Goal: Book appointment/travel/reservation

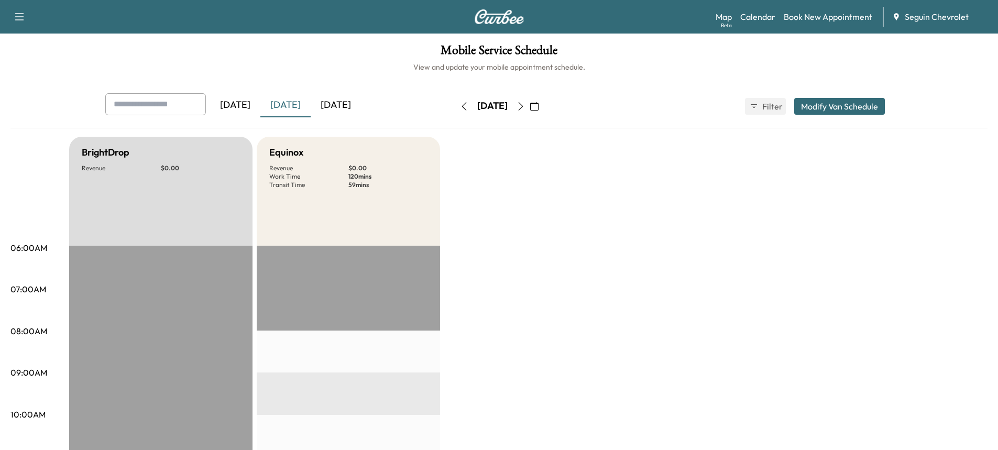
click at [350, 107] on div "[DATE]" at bounding box center [336, 105] width 50 height 24
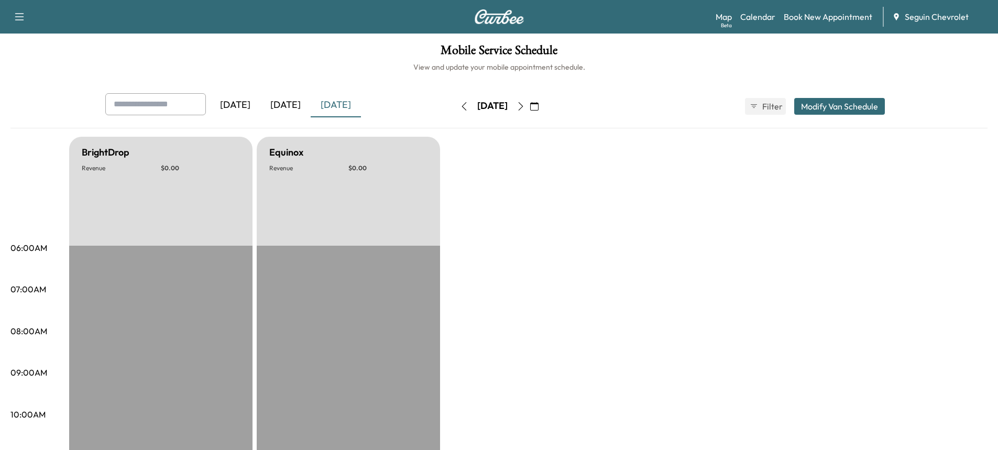
click at [525, 107] on icon "button" at bounding box center [521, 106] width 8 height 8
click at [525, 108] on icon "button" at bounding box center [521, 106] width 8 height 8
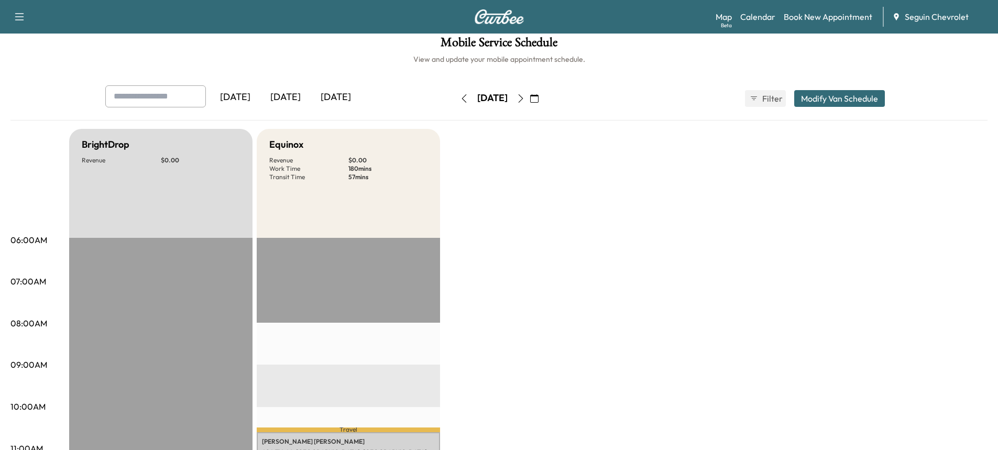
scroll to position [5, 0]
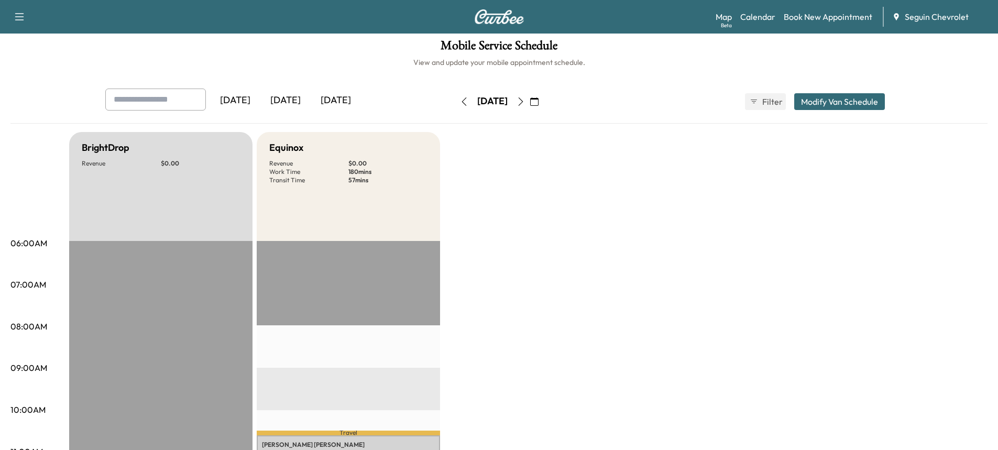
click at [530, 100] on button "button" at bounding box center [521, 101] width 18 height 17
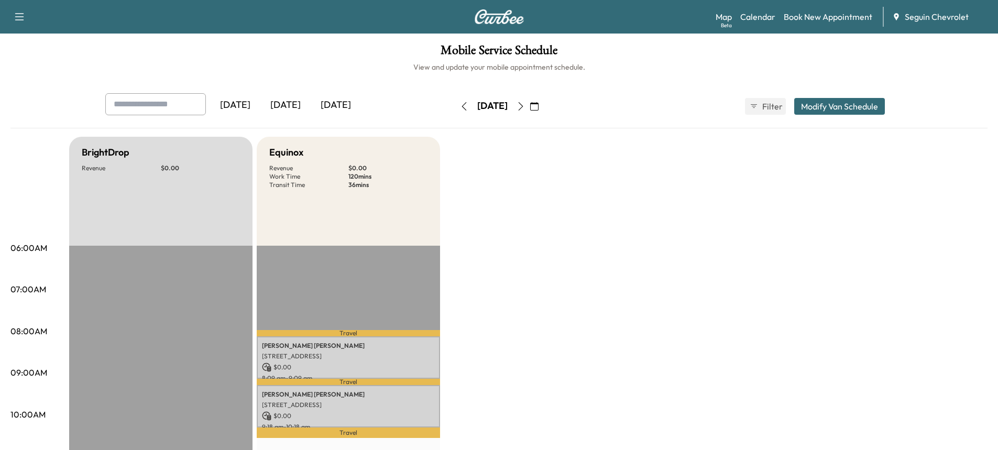
click at [455, 100] on button "button" at bounding box center [464, 106] width 18 height 17
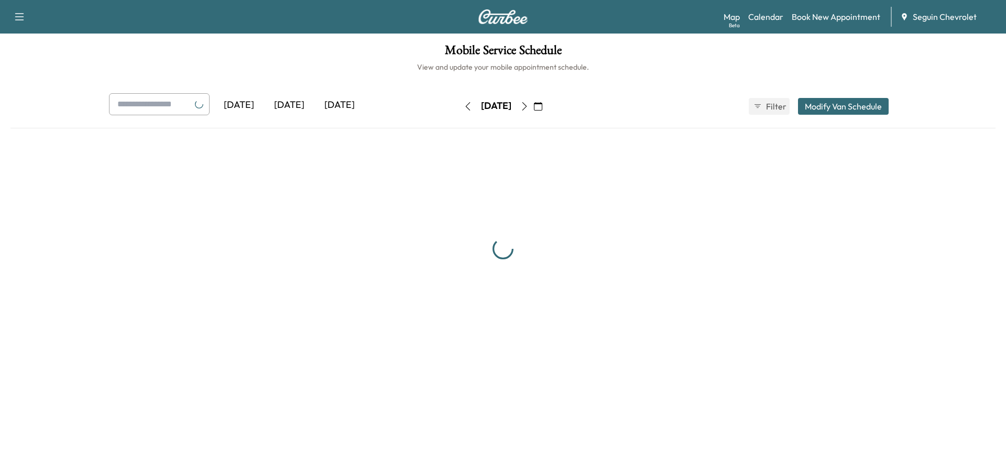
click at [464, 109] on icon "button" at bounding box center [468, 106] width 8 height 8
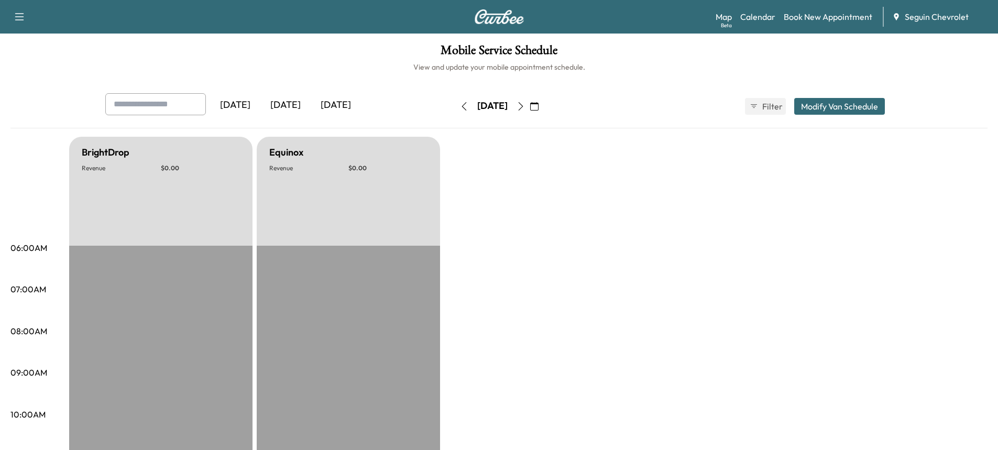
click at [530, 110] on button "button" at bounding box center [521, 106] width 18 height 17
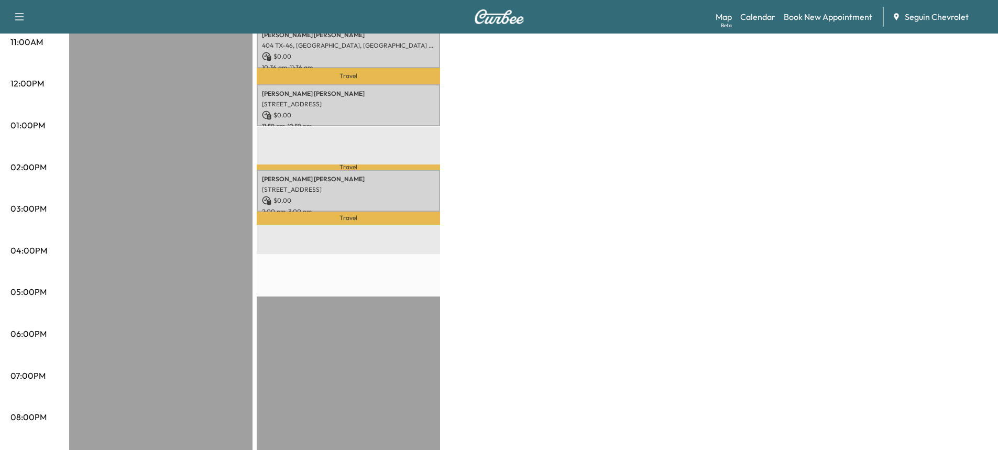
scroll to position [411, 0]
